Goal: Task Accomplishment & Management: Use online tool/utility

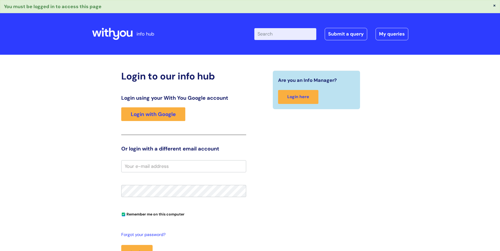
click at [160, 164] on input "email" at bounding box center [183, 166] width 125 height 12
type input "[PERSON_NAME][EMAIL_ADDRESS][DOMAIN_NAME]"
click at [121, 245] on button "Login" at bounding box center [136, 252] width 31 height 15
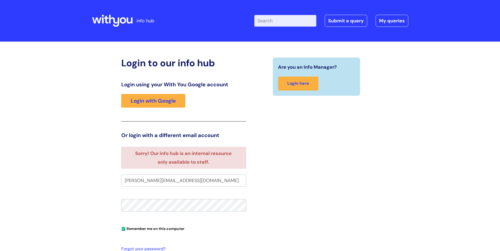
click at [121, 246] on button "Login" at bounding box center [130, 252] width 19 height 12
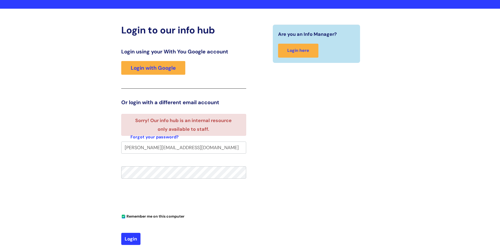
scroll to position [79, 0]
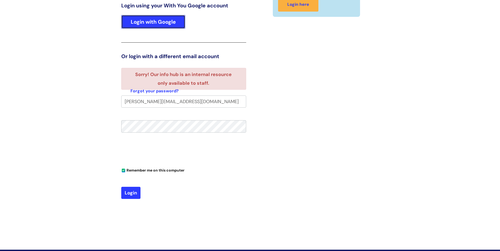
click at [156, 26] on link "Login with Google" at bounding box center [153, 22] width 64 height 14
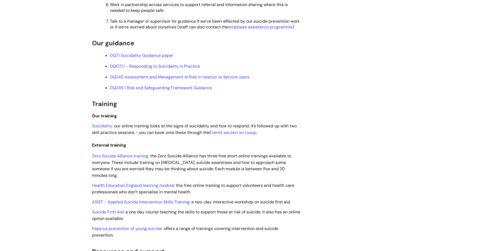
scroll to position [237, 0]
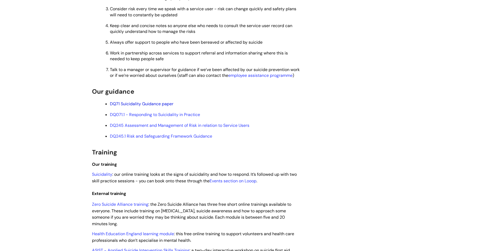
click at [146, 107] on link "DQ71 Suicidality Guidance paper" at bounding box center [141, 104] width 63 height 6
